Goal: Find specific page/section: Find specific page/section

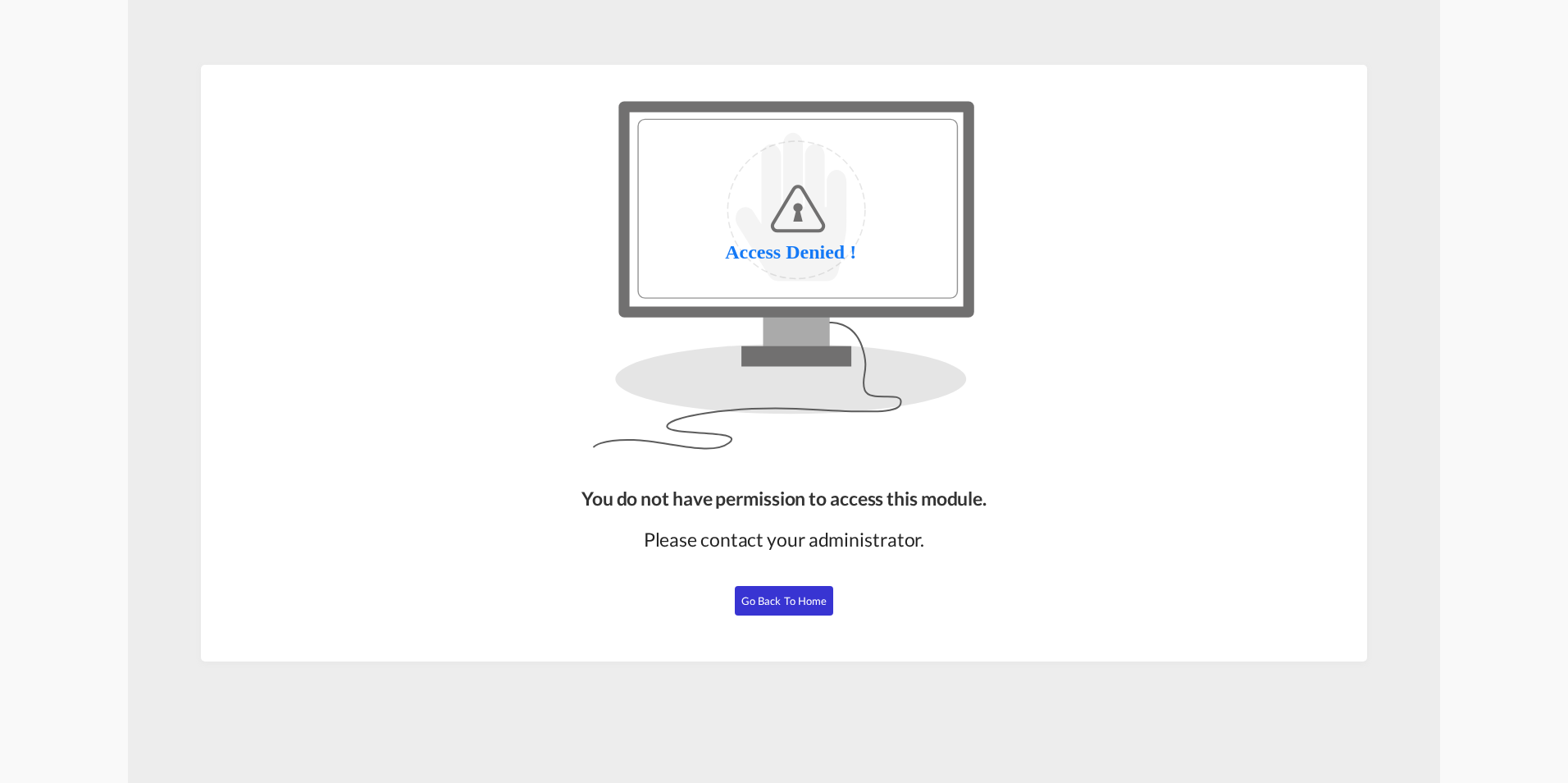
click at [787, 601] on span "Go Back to Home" at bounding box center [784, 601] width 86 height 13
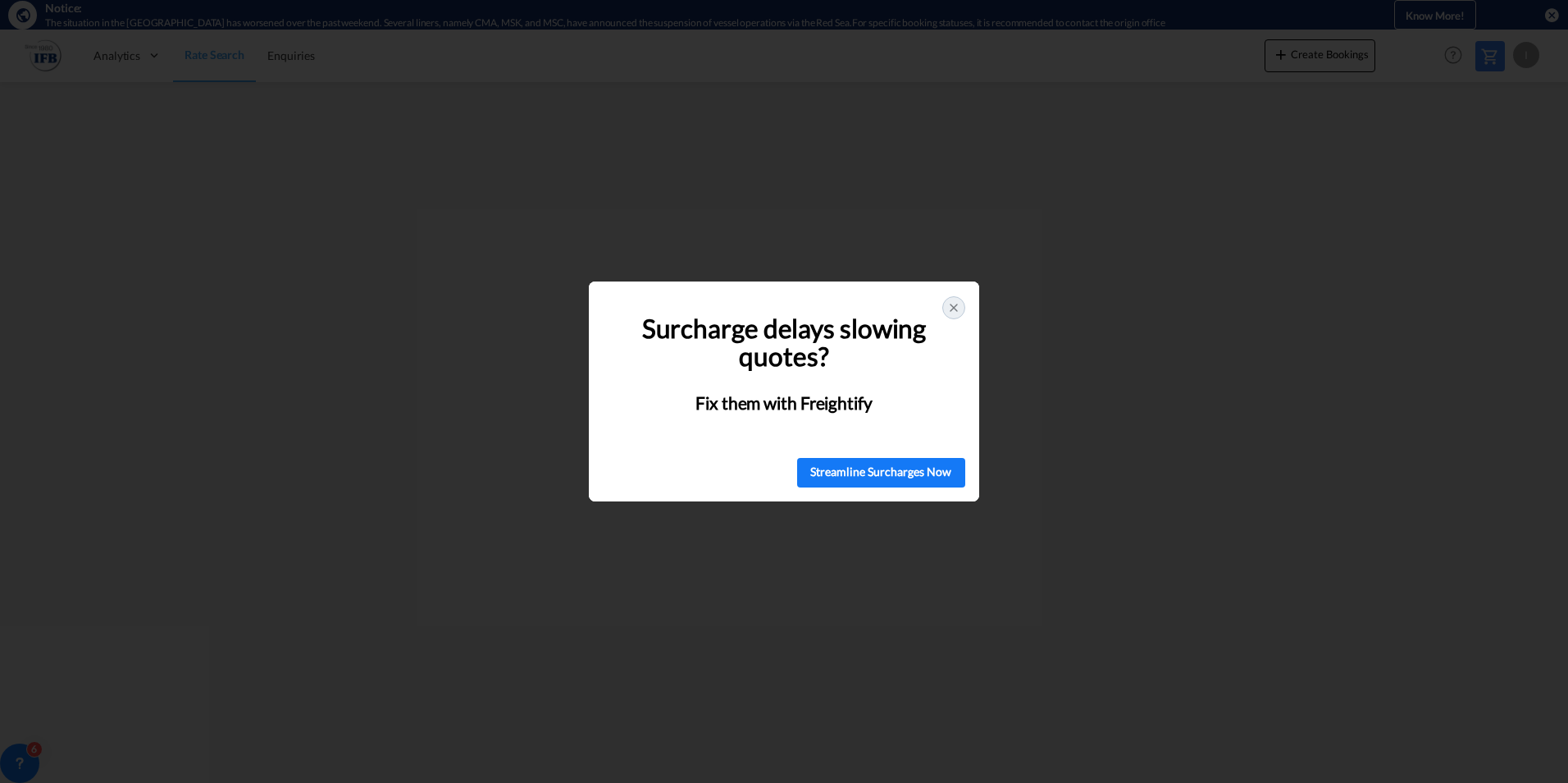
click at [956, 308] on icon at bounding box center [954, 308] width 13 height 13
